Goal: Check status: Check status

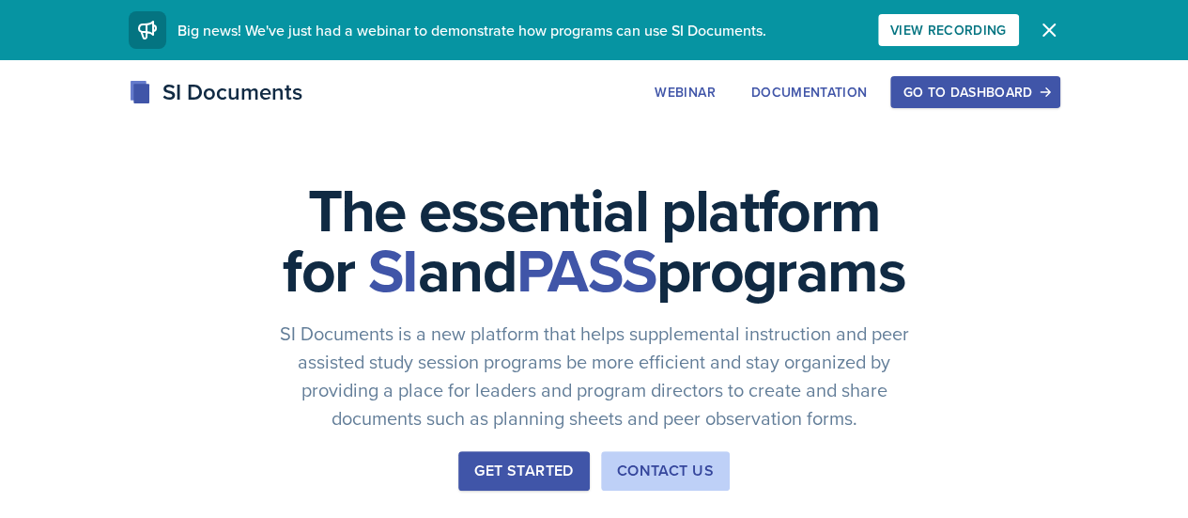
click at [1047, 99] on div "Go to Dashboard" at bounding box center [975, 92] width 145 height 15
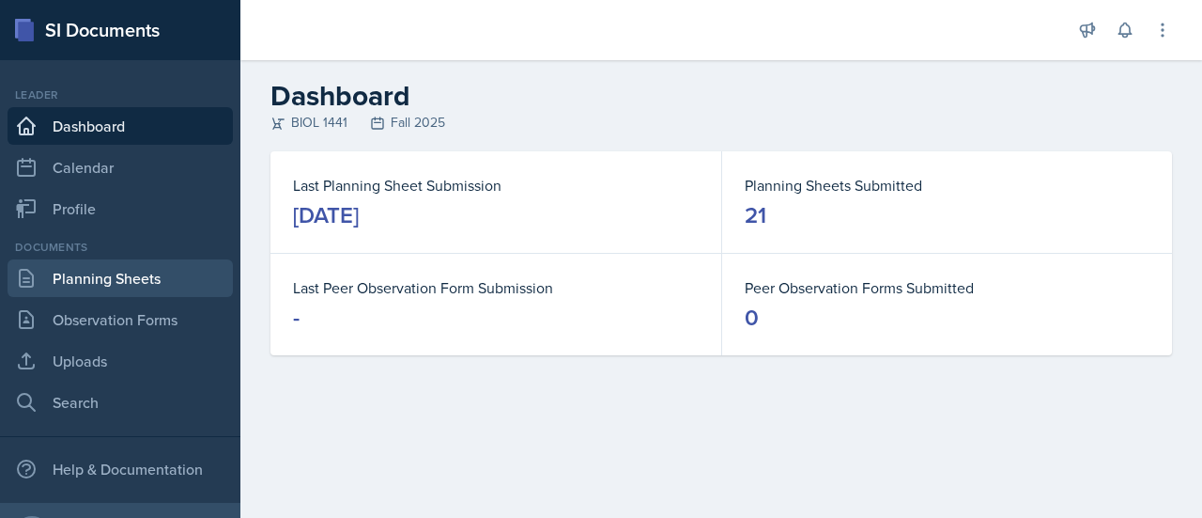
click at [81, 281] on link "Planning Sheets" at bounding box center [120, 278] width 225 height 38
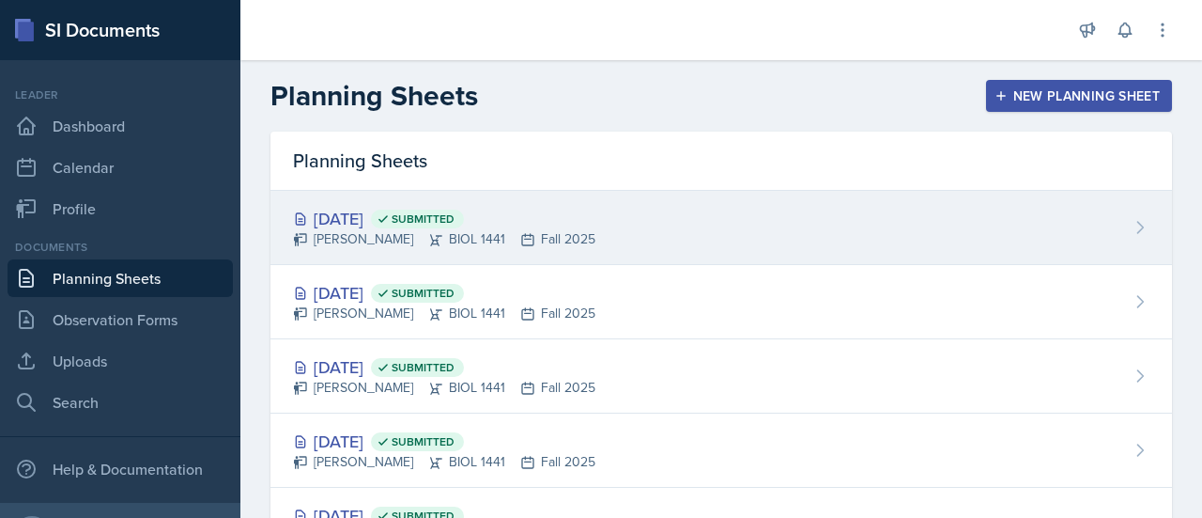
click at [345, 217] on div "[DATE] Submitted" at bounding box center [444, 218] width 302 height 25
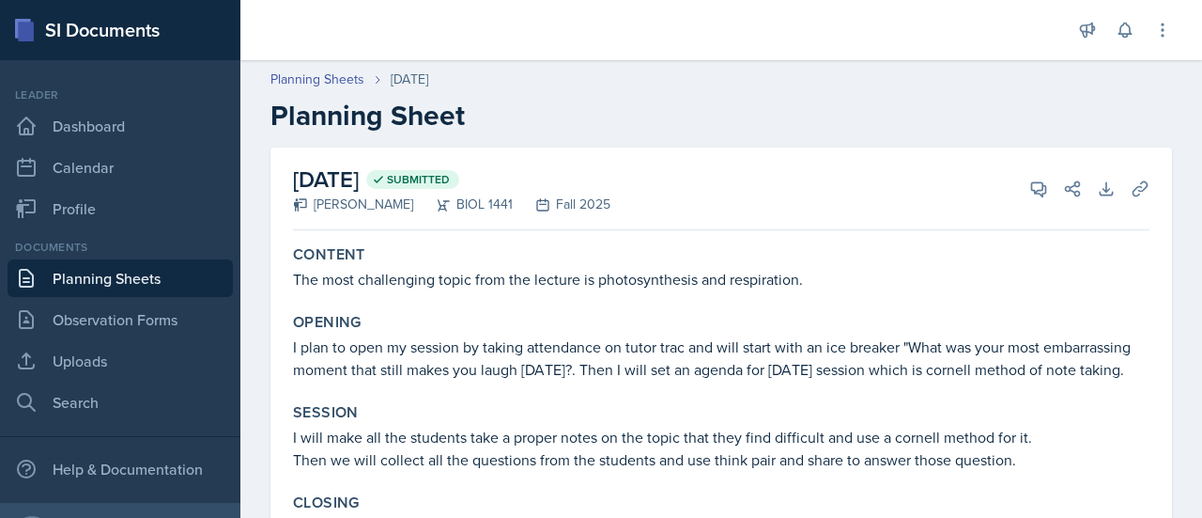
click at [128, 266] on link "Planning Sheets" at bounding box center [120, 278] width 225 height 38
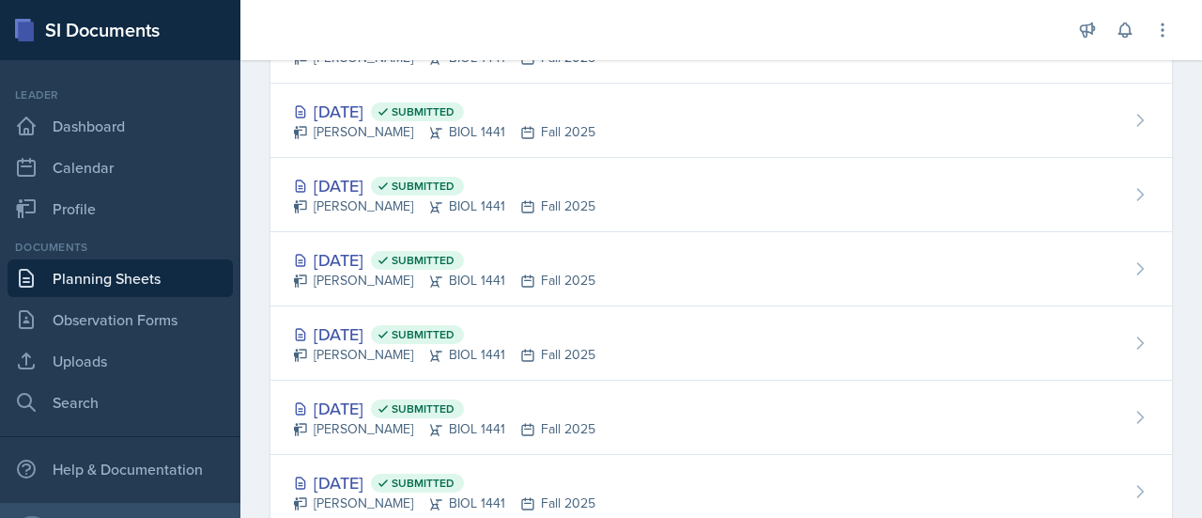
scroll to position [787, 0]
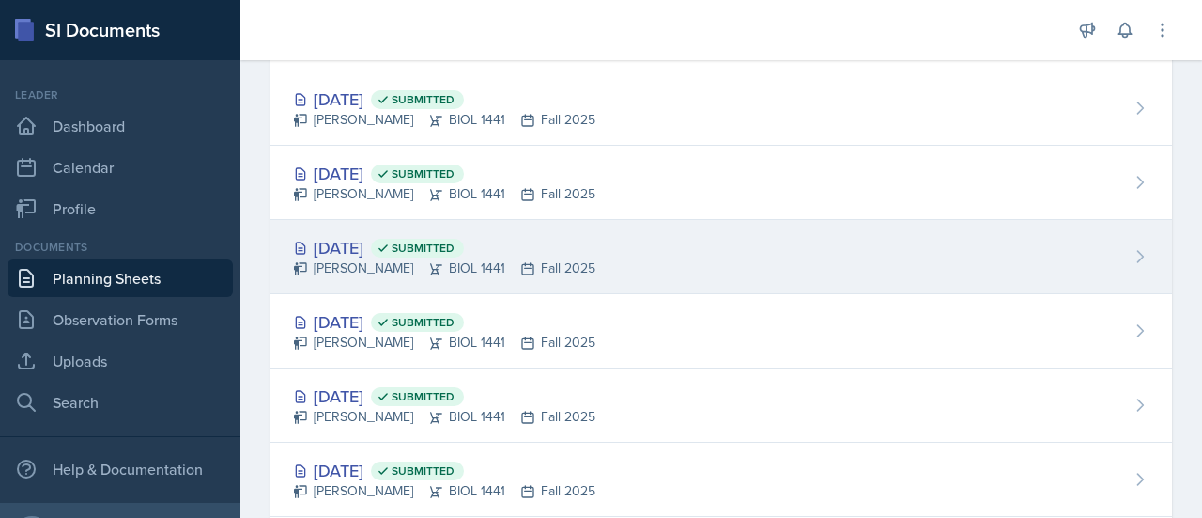
click at [370, 235] on div "[DATE] Submitted" at bounding box center [444, 247] width 302 height 25
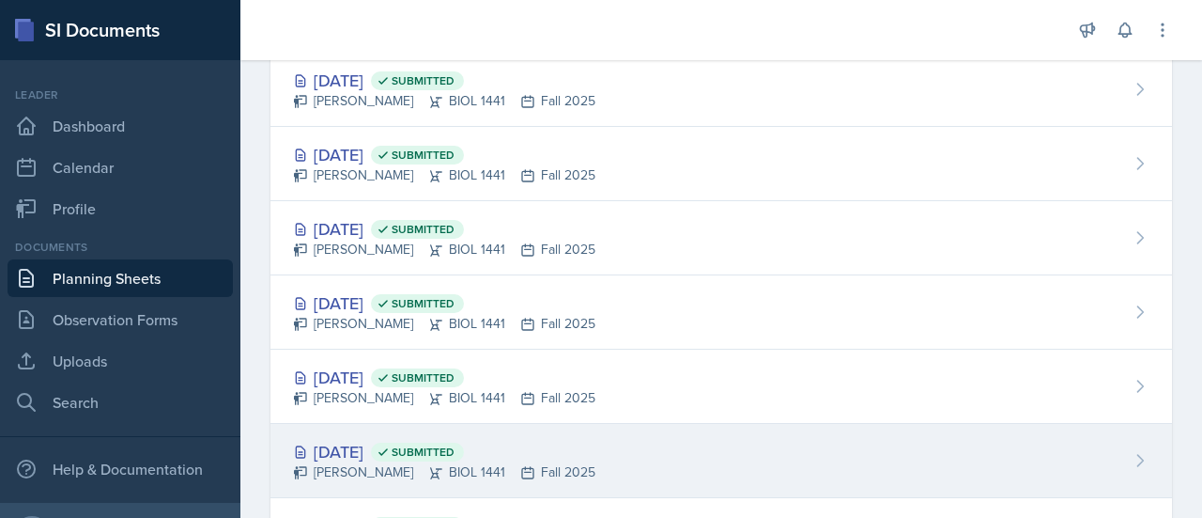
scroll to position [646, 0]
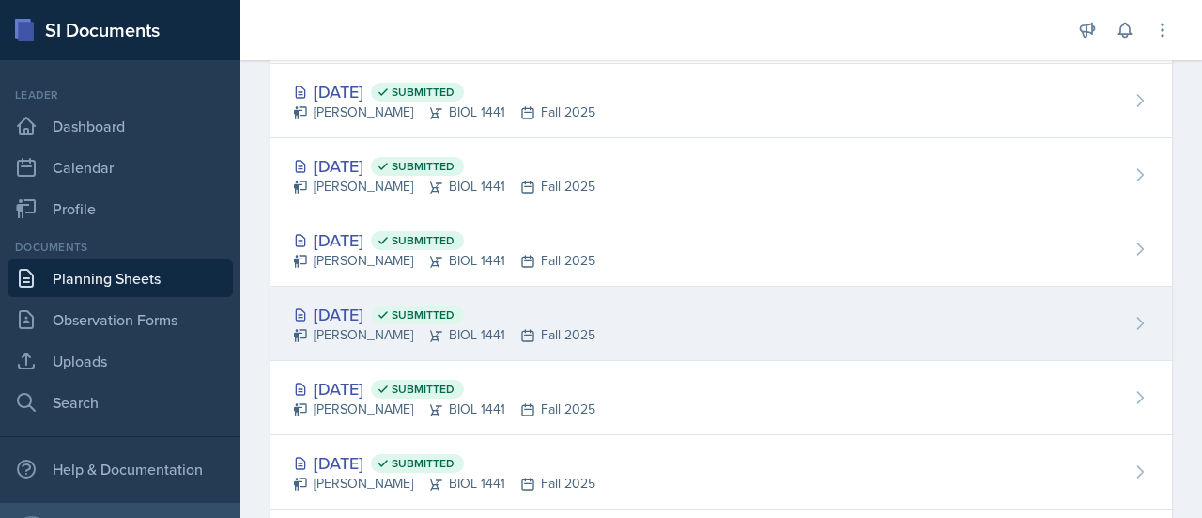
click at [390, 313] on div "[DATE] Submitted" at bounding box center [444, 313] width 302 height 25
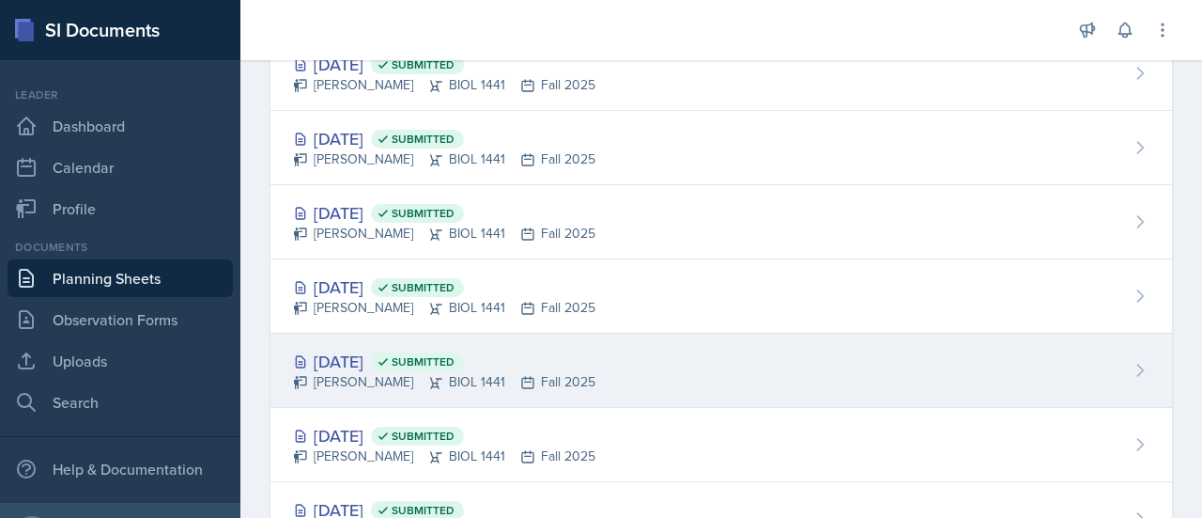
scroll to position [526, 0]
click at [387, 360] on div "[DATE] Submitted" at bounding box center [444, 360] width 302 height 25
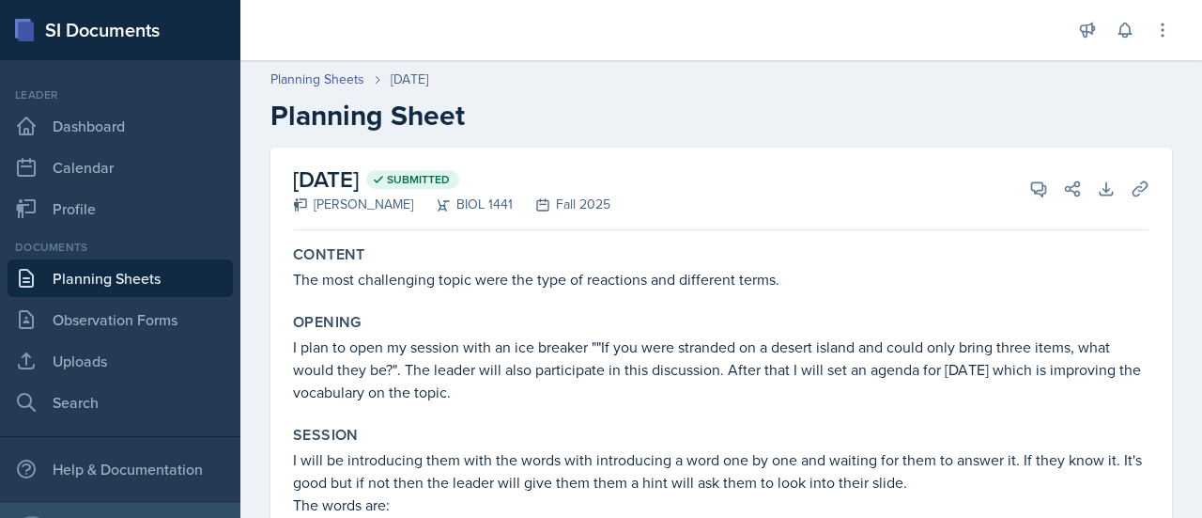
click at [117, 270] on link "Planning Sheets" at bounding box center [120, 278] width 225 height 38
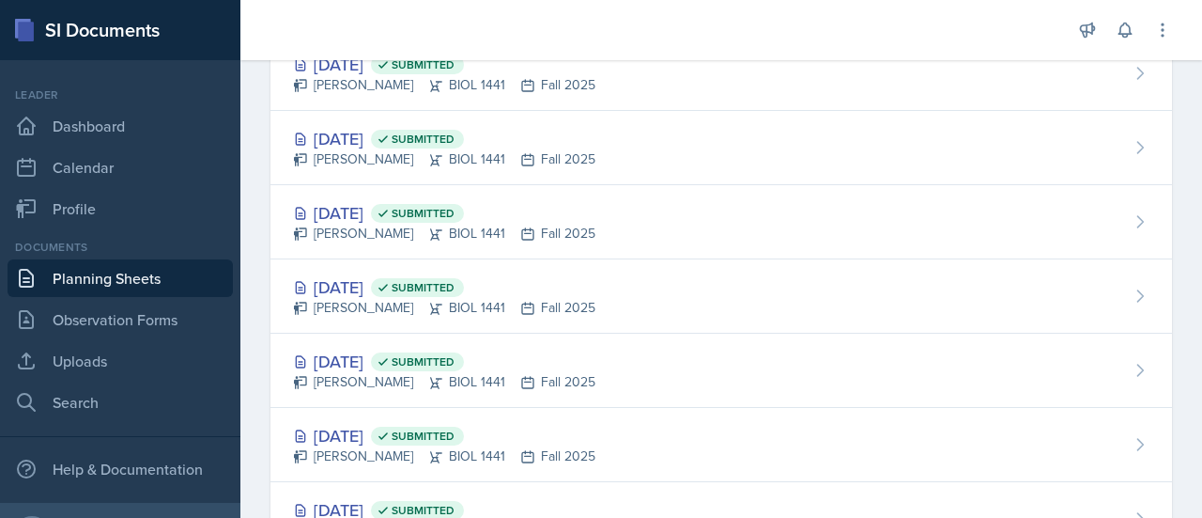
scroll to position [1142, 0]
